Goal: Task Accomplishment & Management: Use online tool/utility

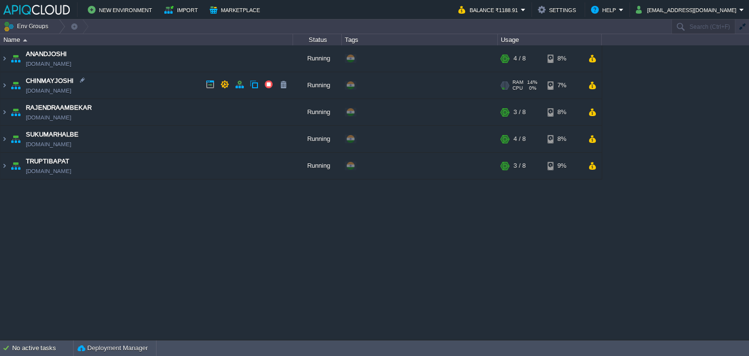
click at [184, 82] on td "CHINMAYJOSHI [DOMAIN_NAME]" at bounding box center [146, 85] width 292 height 27
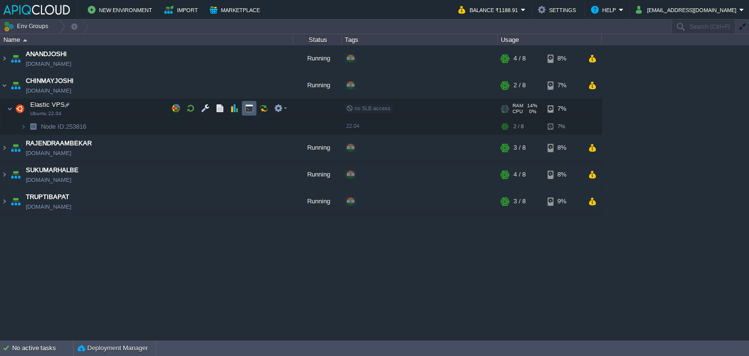
click at [248, 105] on button "button" at bounding box center [249, 108] width 9 height 9
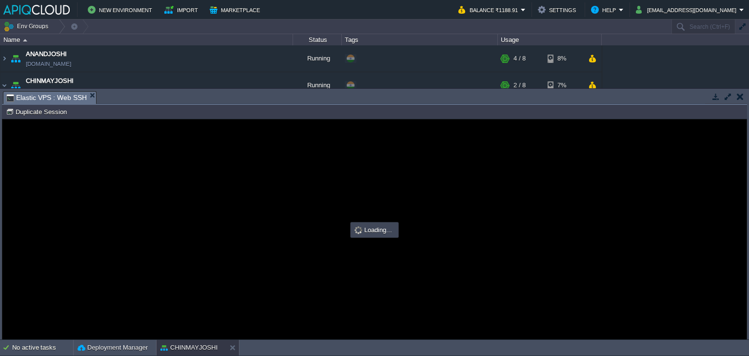
type input "#000000"
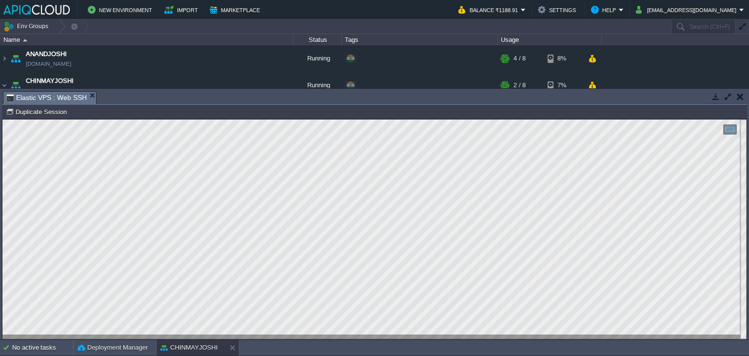
click at [2, 119] on html "Copy: Ctrl + Shift + C Paste: Ctrl + V Settings: Ctrl + Shift + Alt 0" at bounding box center [374, 119] width 744 height 0
click at [737, 95] on button "button" at bounding box center [739, 96] width 7 height 9
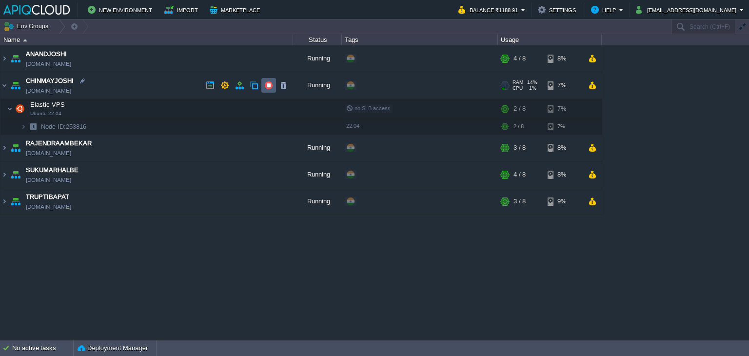
click at [269, 86] on button "button" at bounding box center [268, 85] width 9 height 9
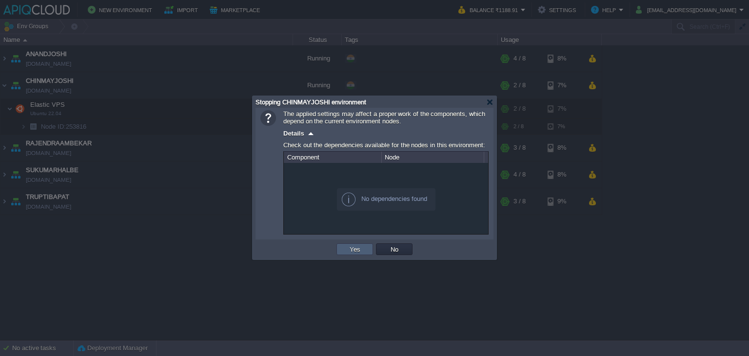
click at [355, 248] on button "Yes" at bounding box center [354, 249] width 17 height 9
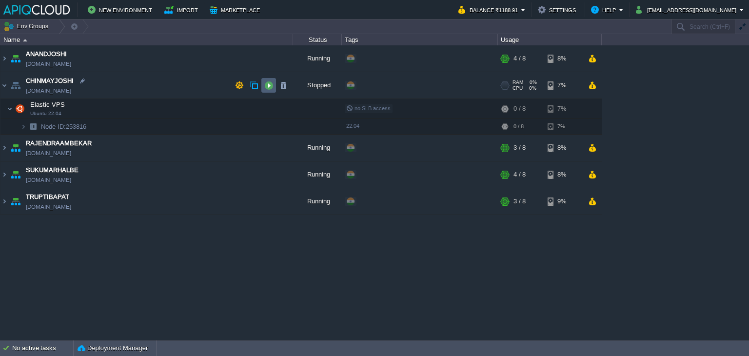
click at [269, 82] on button "button" at bounding box center [268, 85] width 9 height 9
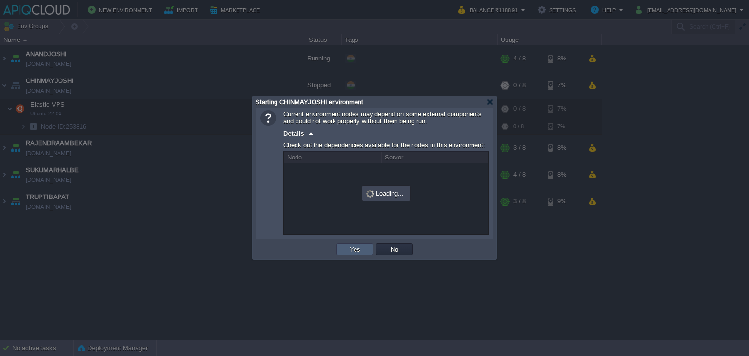
click at [357, 250] on button "Yes" at bounding box center [354, 249] width 17 height 9
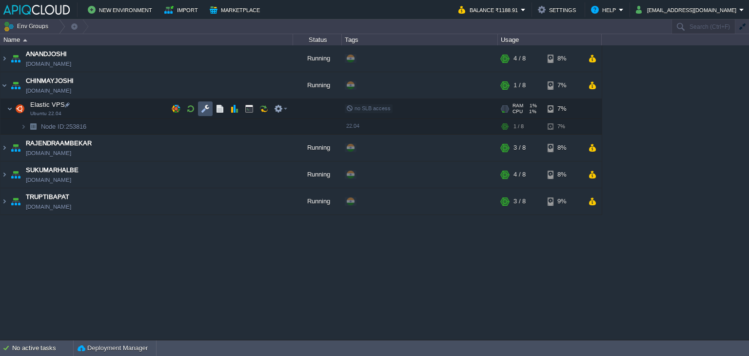
click at [204, 108] on button "button" at bounding box center [205, 108] width 9 height 9
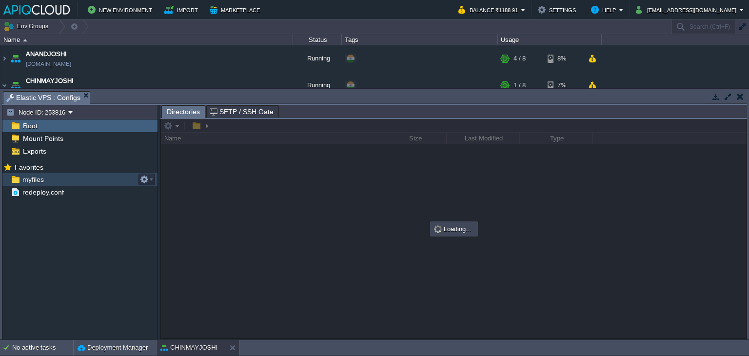
click at [22, 174] on div "myfiles" at bounding box center [79, 179] width 155 height 13
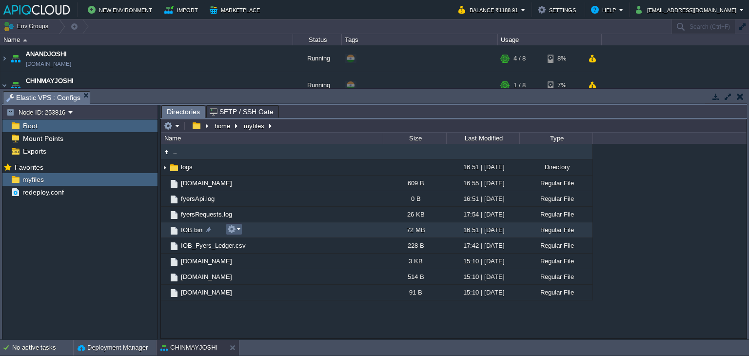
click at [232, 231] on button "button" at bounding box center [231, 229] width 9 height 9
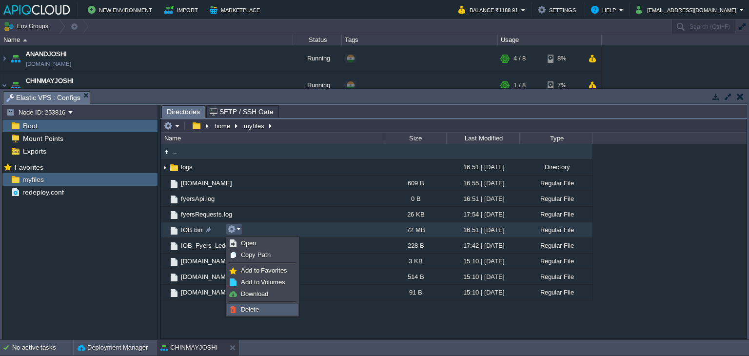
click at [250, 309] on span "Delete" at bounding box center [250, 309] width 18 height 7
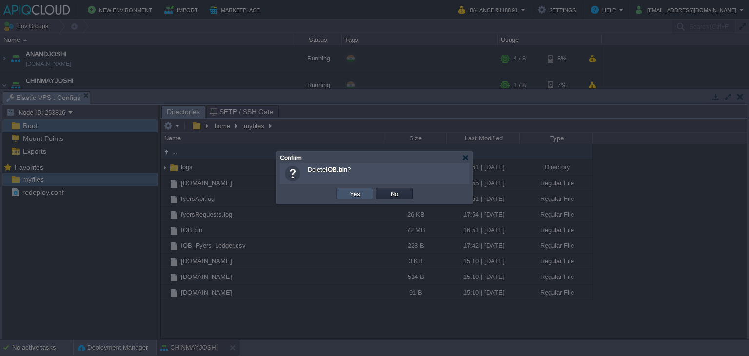
click at [350, 195] on button "Yes" at bounding box center [354, 193] width 17 height 9
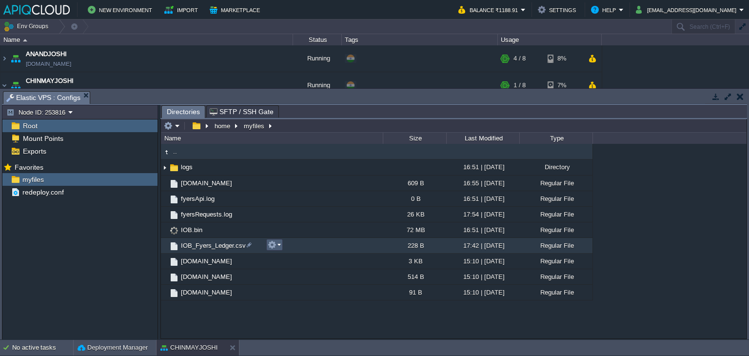
click at [271, 244] on button "button" at bounding box center [272, 244] width 9 height 9
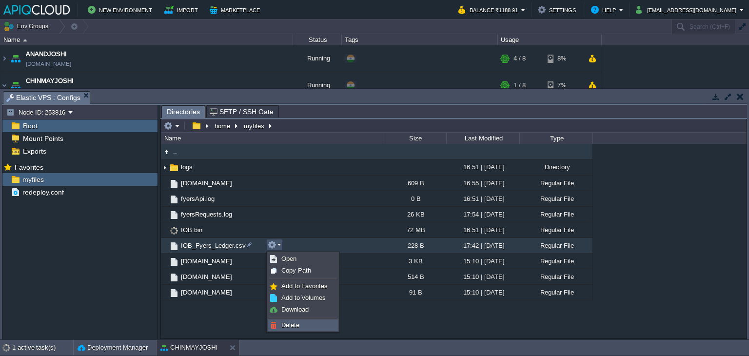
click at [290, 324] on span "Delete" at bounding box center [290, 324] width 18 height 7
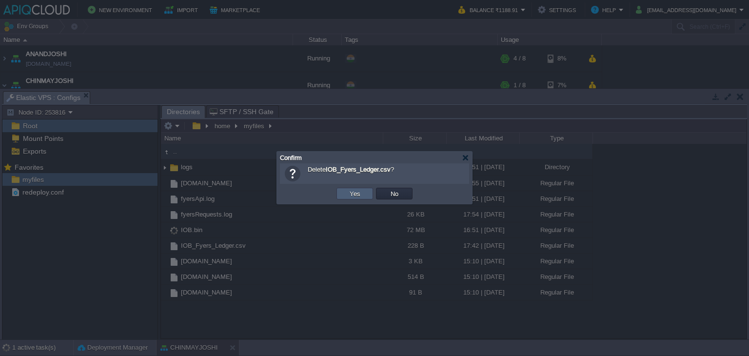
click at [349, 193] on button "Yes" at bounding box center [354, 193] width 17 height 9
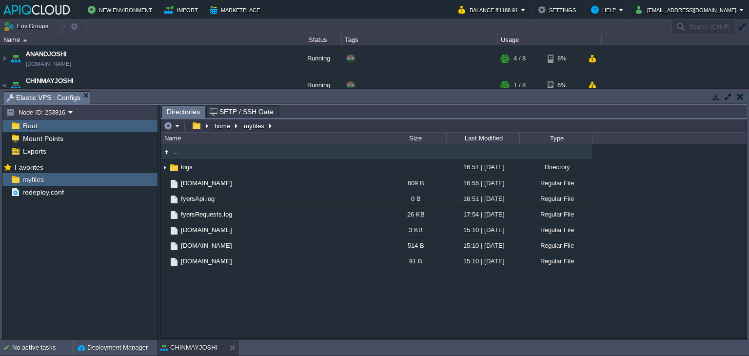
click at [738, 95] on button "button" at bounding box center [739, 96] width 7 height 9
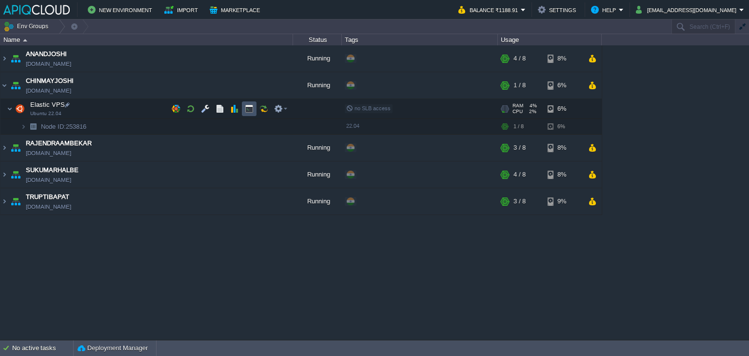
click at [248, 107] on button "button" at bounding box center [249, 108] width 9 height 9
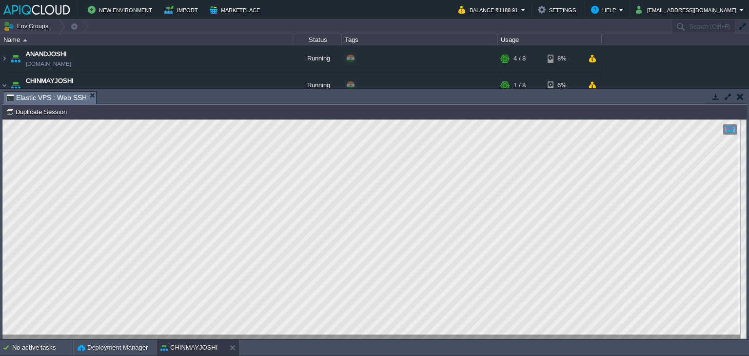
click at [740, 97] on button "button" at bounding box center [739, 96] width 7 height 9
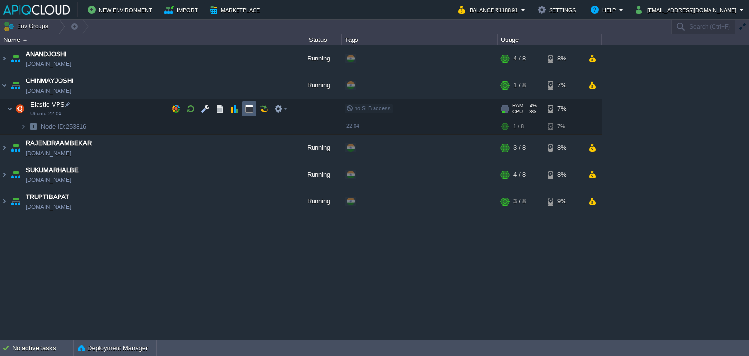
click at [246, 110] on button "button" at bounding box center [249, 108] width 9 height 9
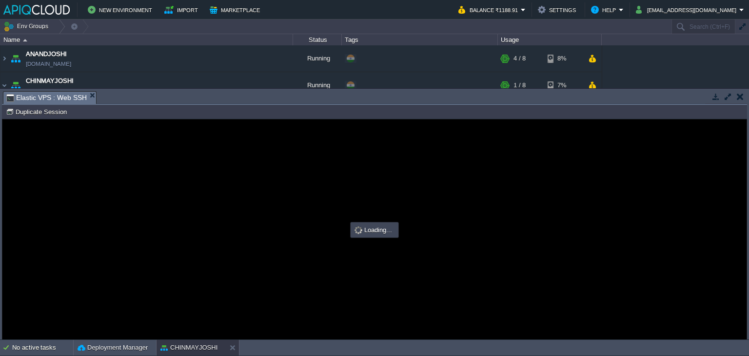
type input "#000000"
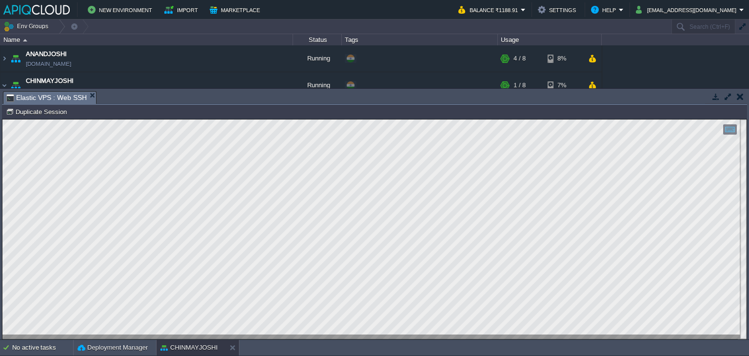
click at [741, 97] on button "button" at bounding box center [739, 96] width 7 height 9
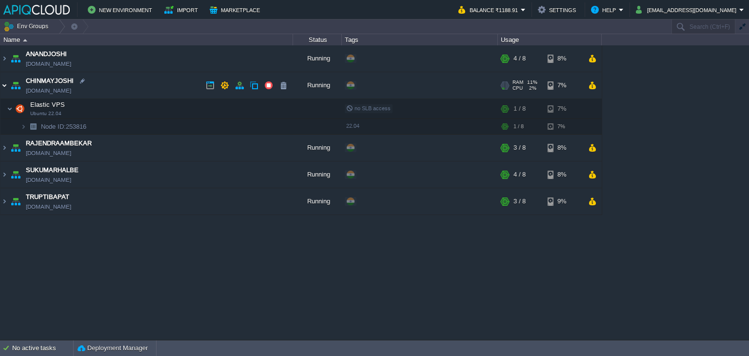
click at [5, 83] on img at bounding box center [4, 85] width 8 height 26
